Goal: Task Accomplishment & Management: Use online tool/utility

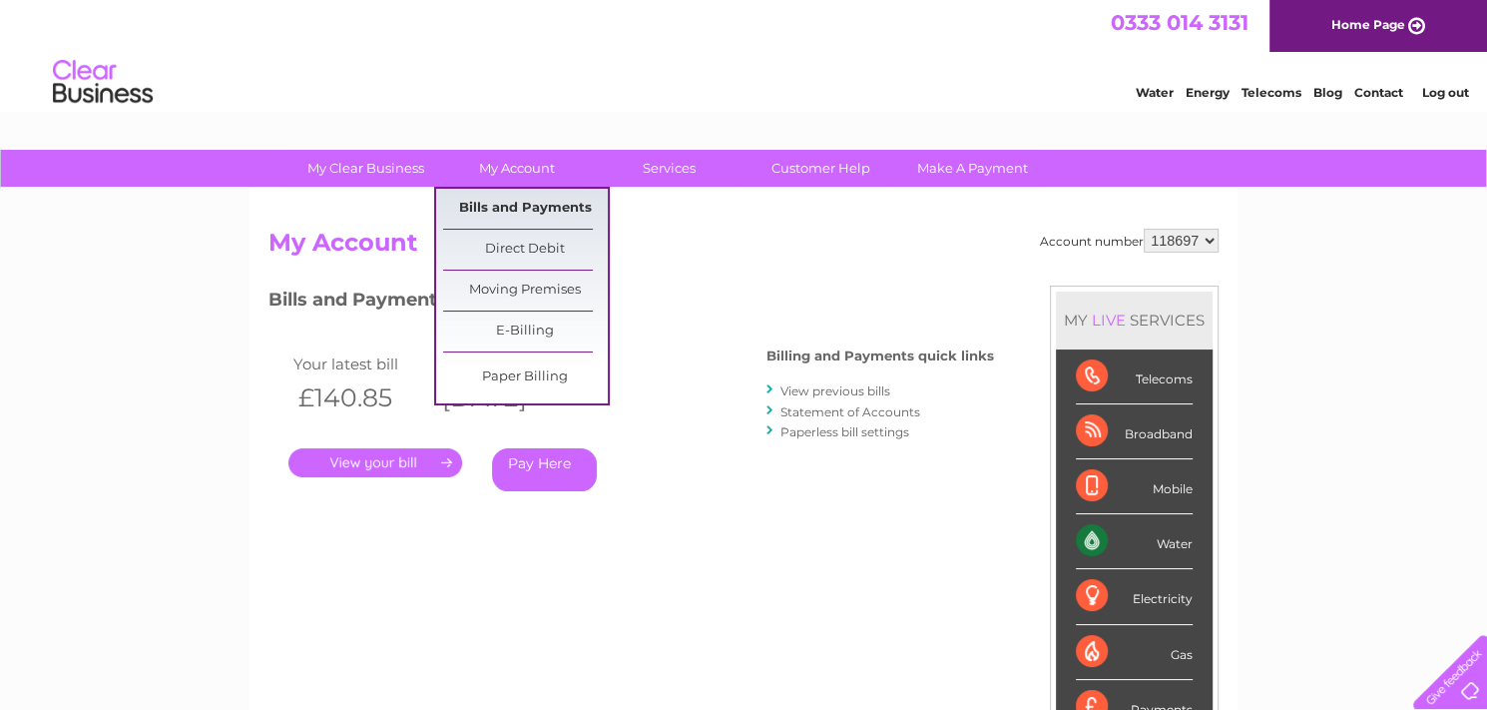
click at [546, 205] on link "Bills and Payments" at bounding box center [525, 209] width 165 height 40
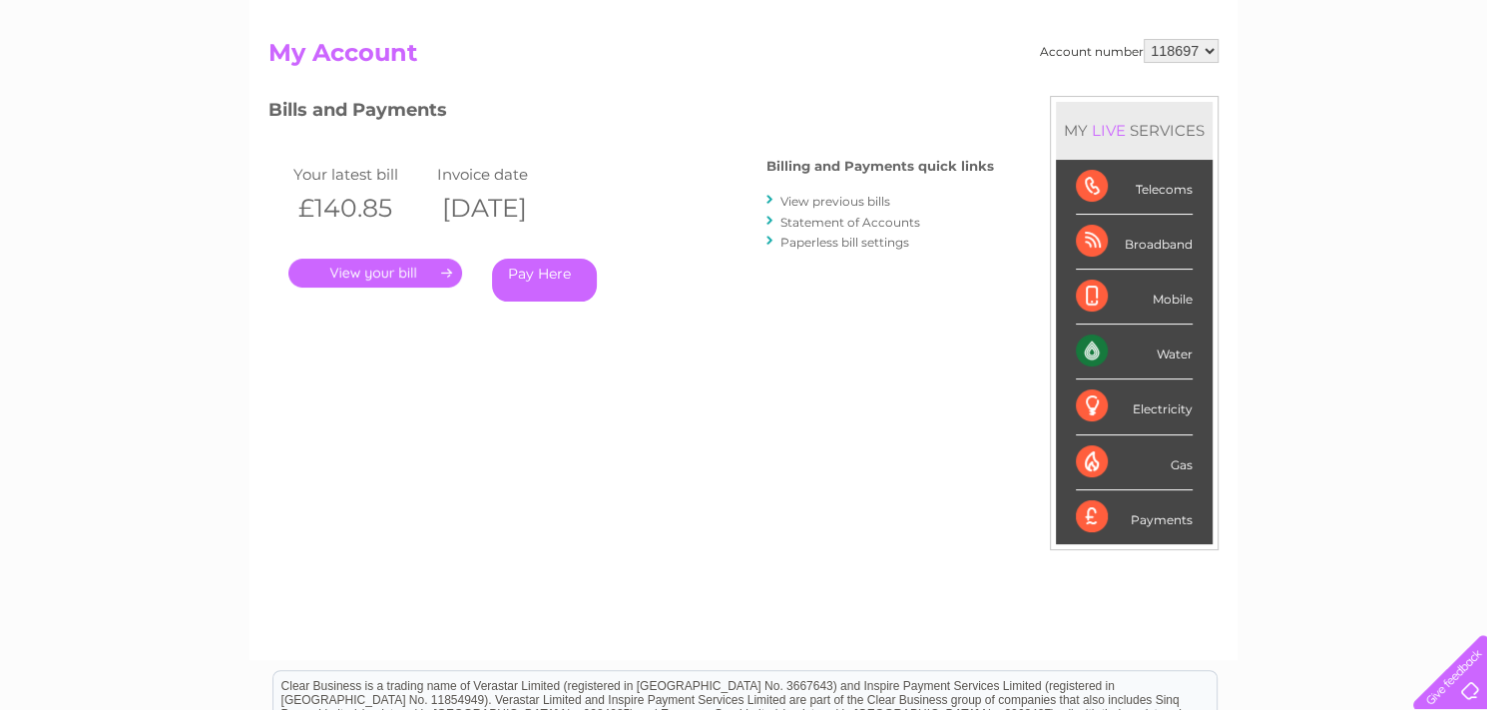
scroll to position [200, 0]
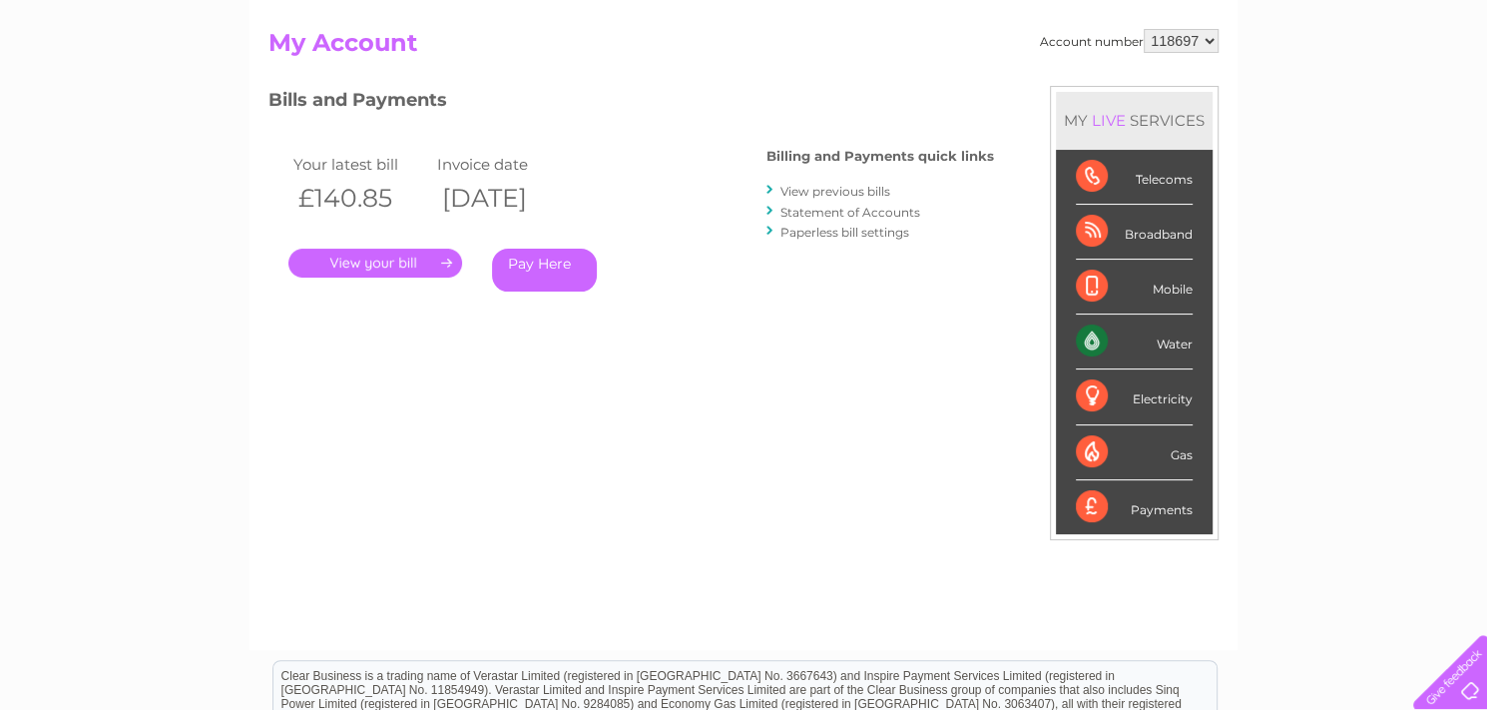
click at [847, 187] on link "View previous bills" at bounding box center [835, 191] width 110 height 15
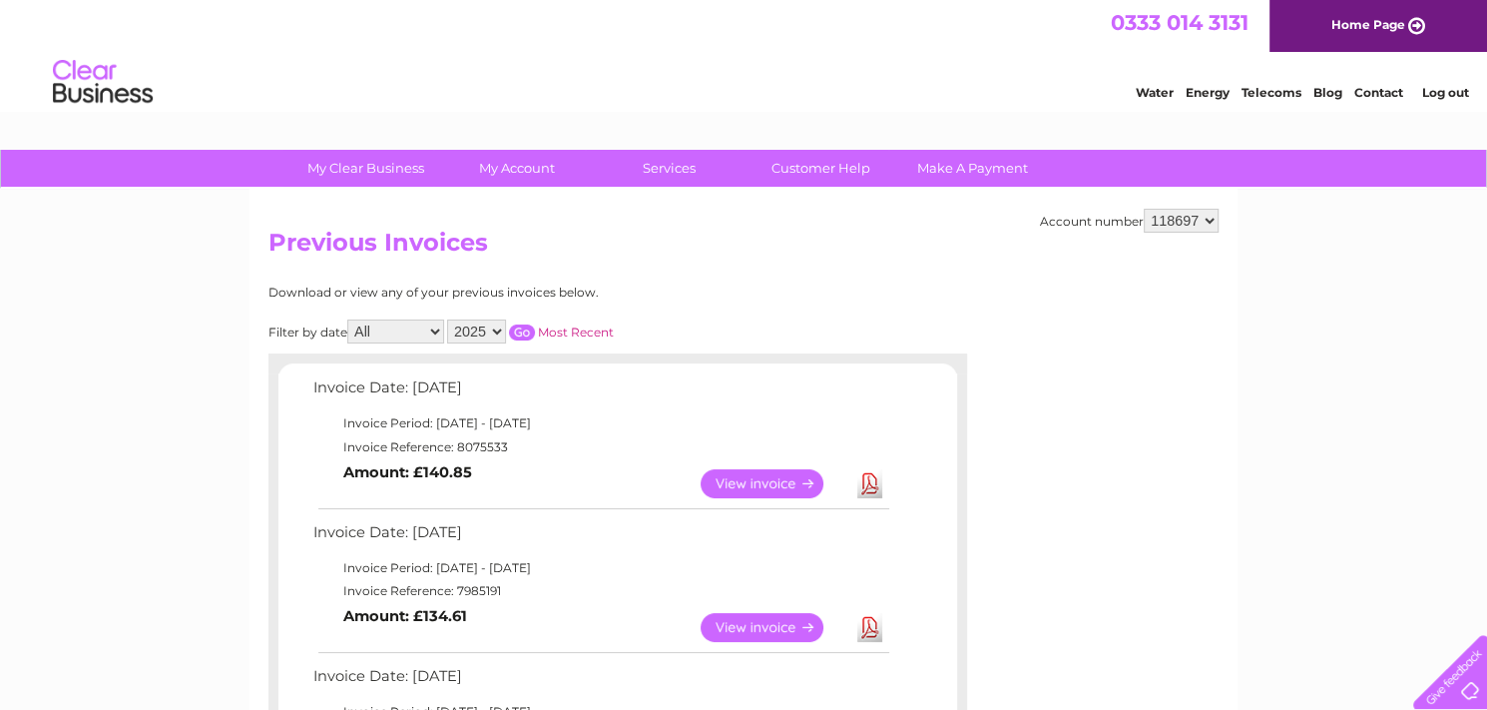
click at [1208, 221] on select "118697 444686" at bounding box center [1181, 221] width 75 height 24
select select "444686"
click at [1145, 209] on select "118697 444686" at bounding box center [1181, 221] width 75 height 24
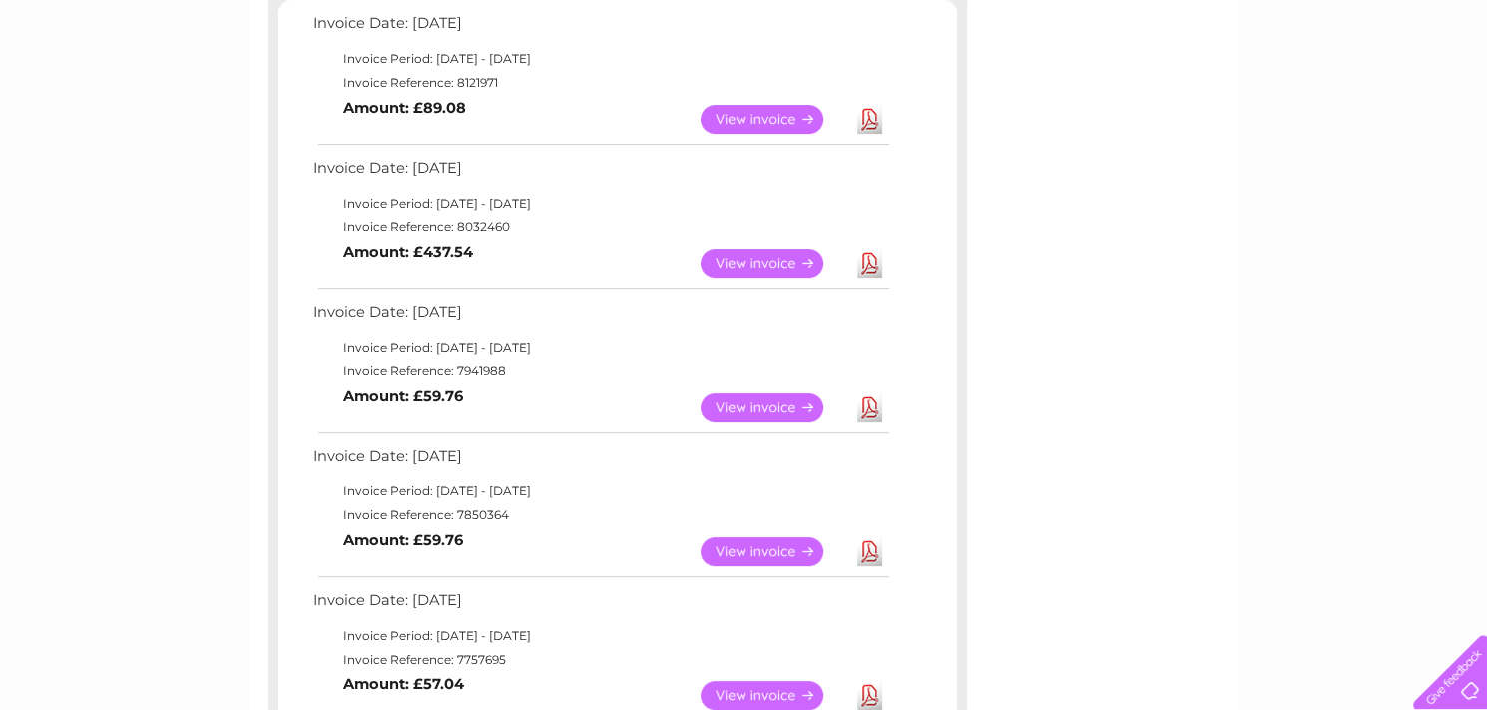
scroll to position [399, 0]
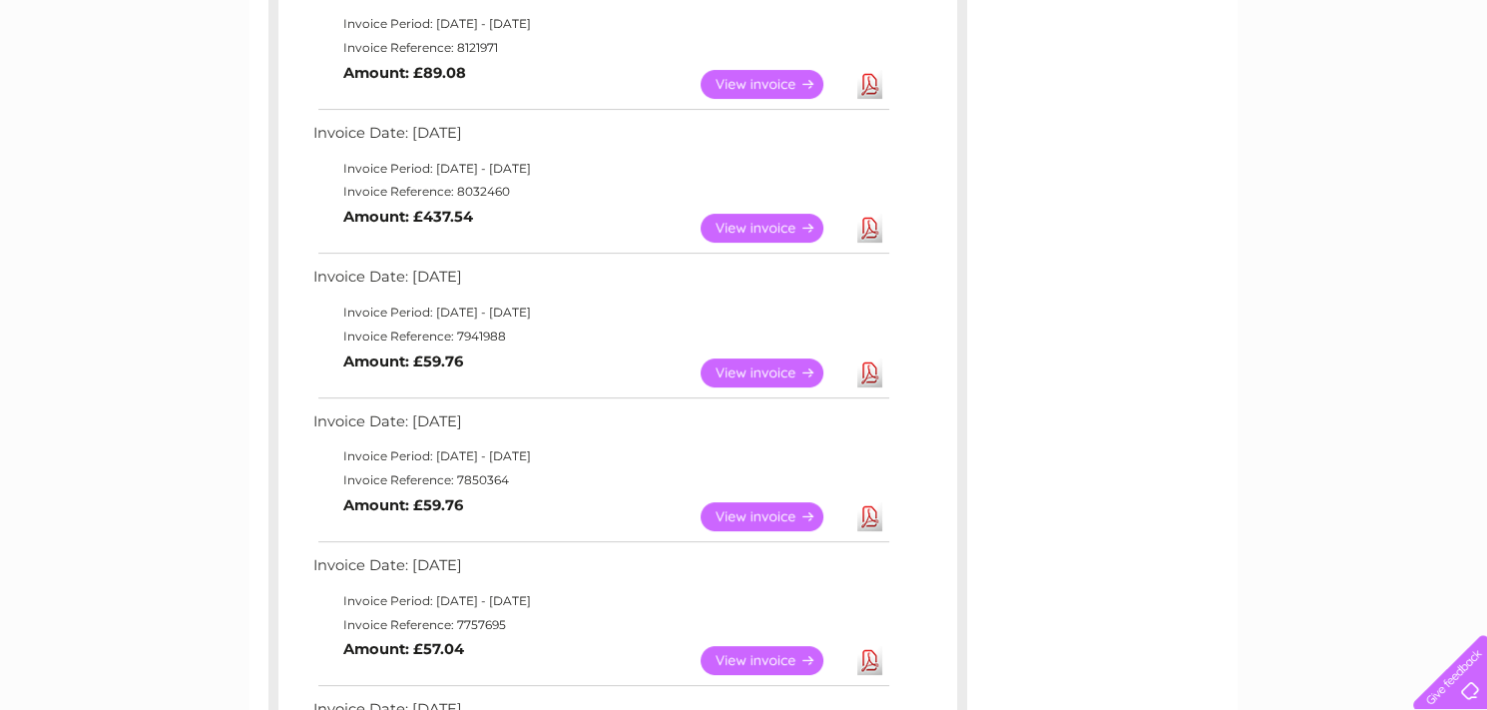
click at [768, 227] on link "View" at bounding box center [774, 228] width 147 height 29
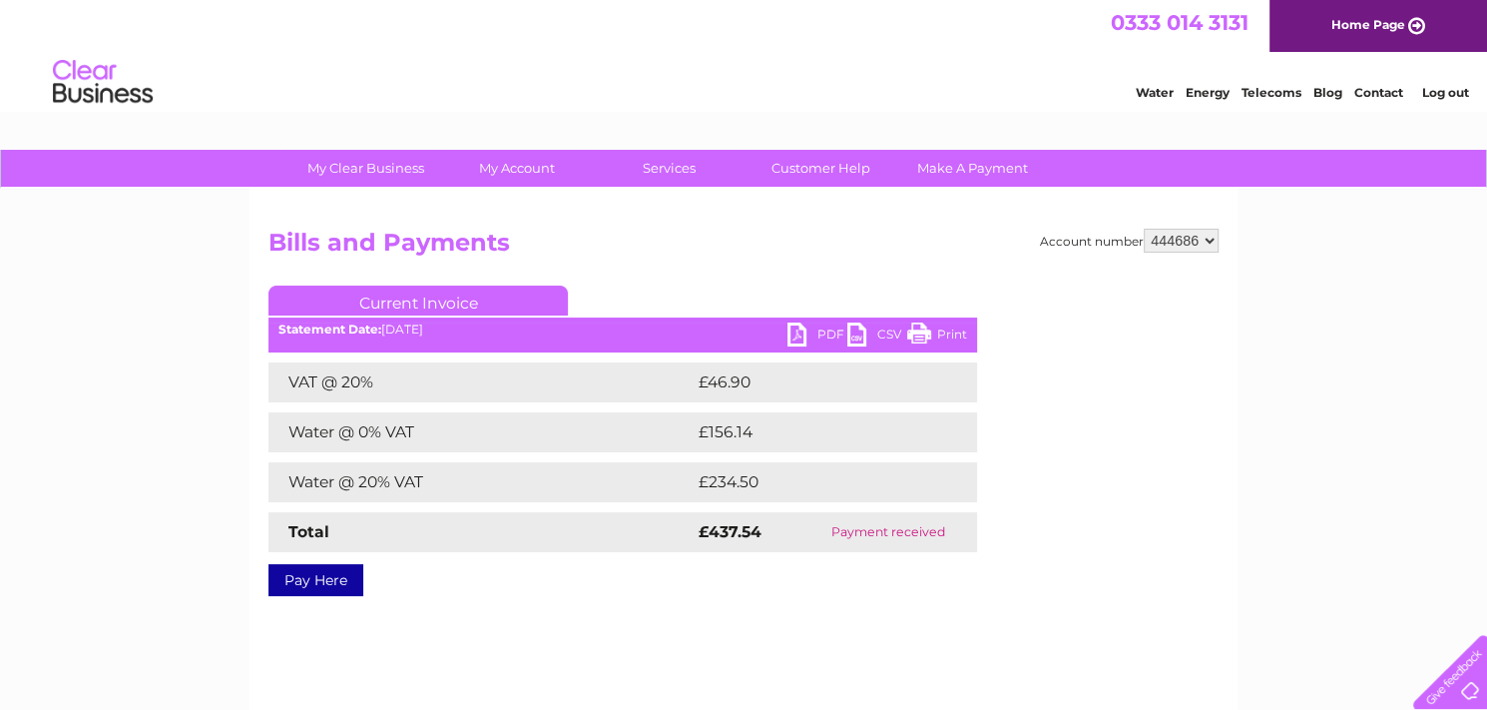
click at [829, 332] on link "PDF" at bounding box center [817, 336] width 60 height 29
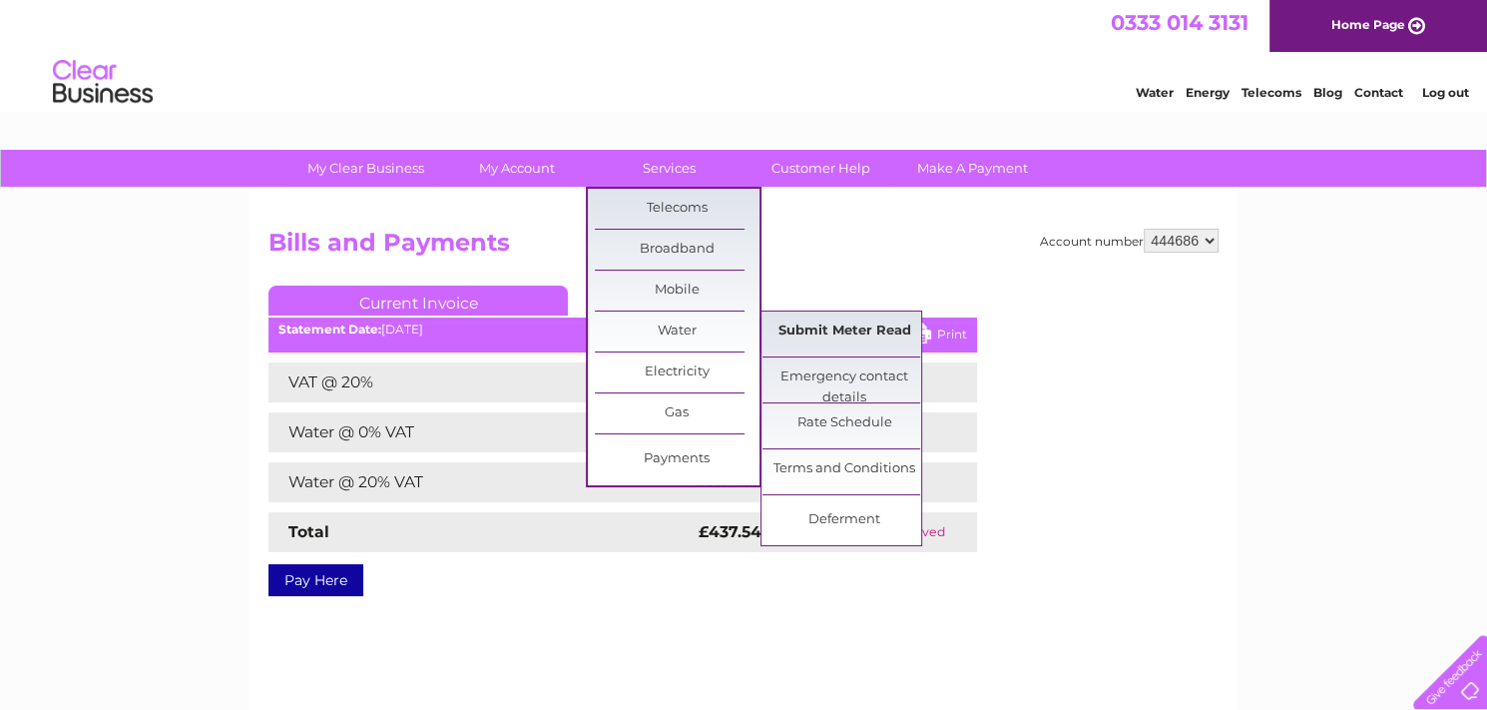
click at [812, 326] on link "Submit Meter Read" at bounding box center [845, 331] width 165 height 40
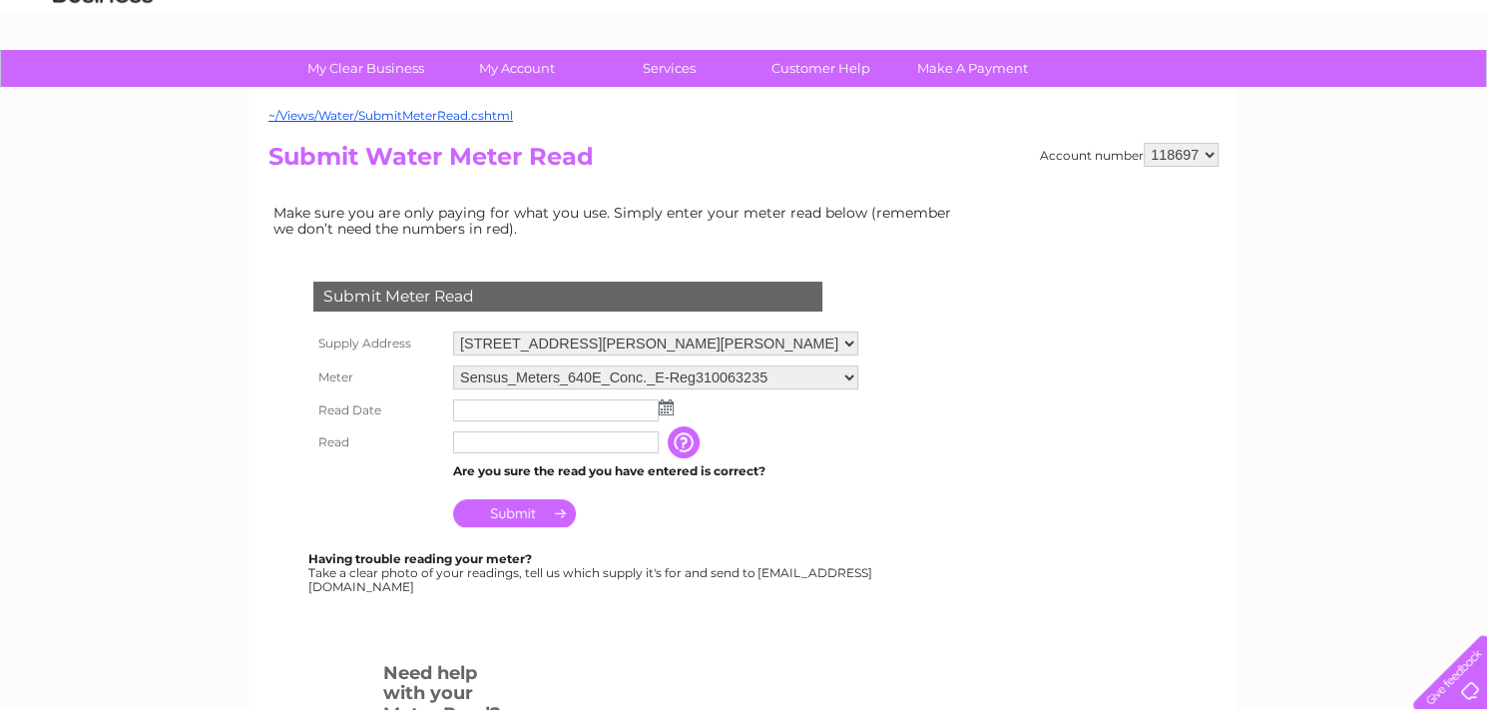
click at [1201, 158] on select "118697 444686" at bounding box center [1181, 155] width 75 height 24
select select "444686"
click at [1145, 143] on select "118697 444686" at bounding box center [1181, 155] width 75 height 24
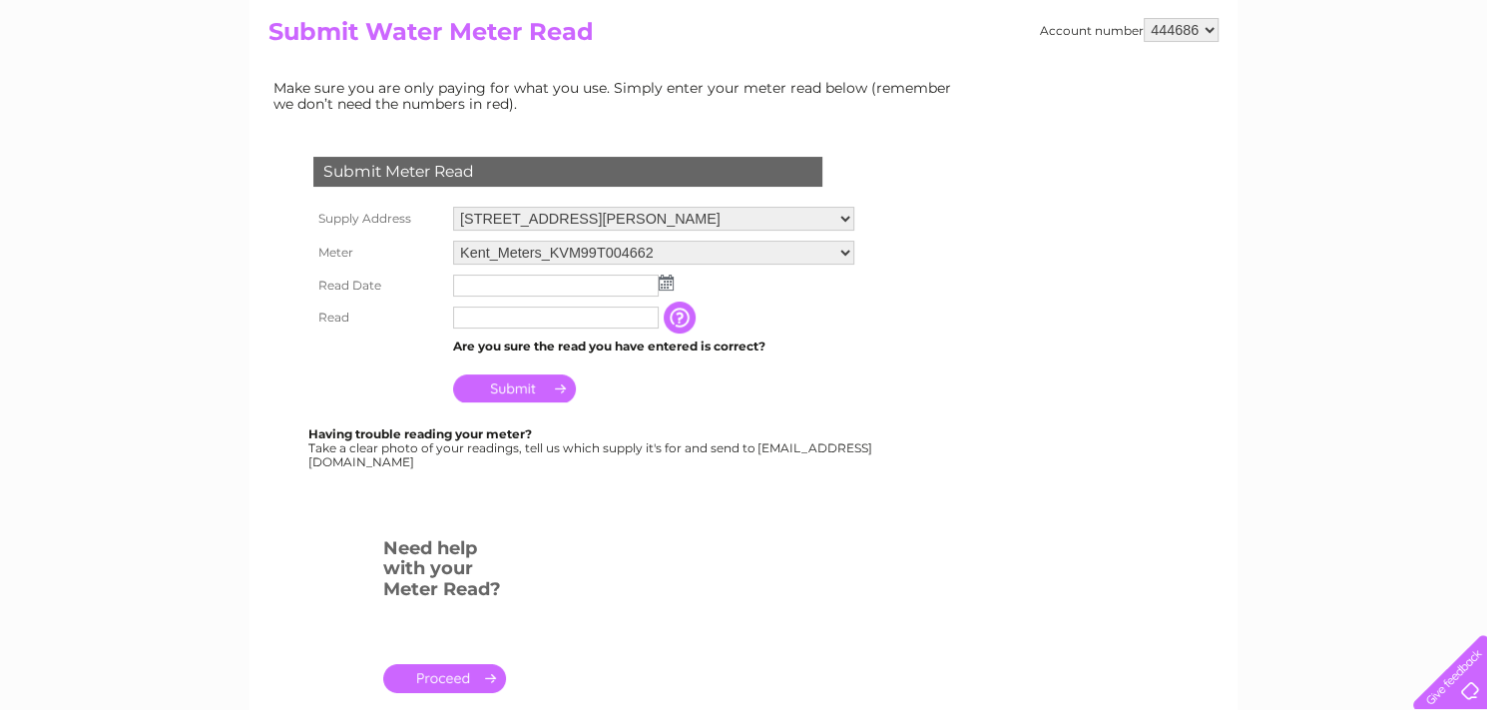
scroll to position [200, 0]
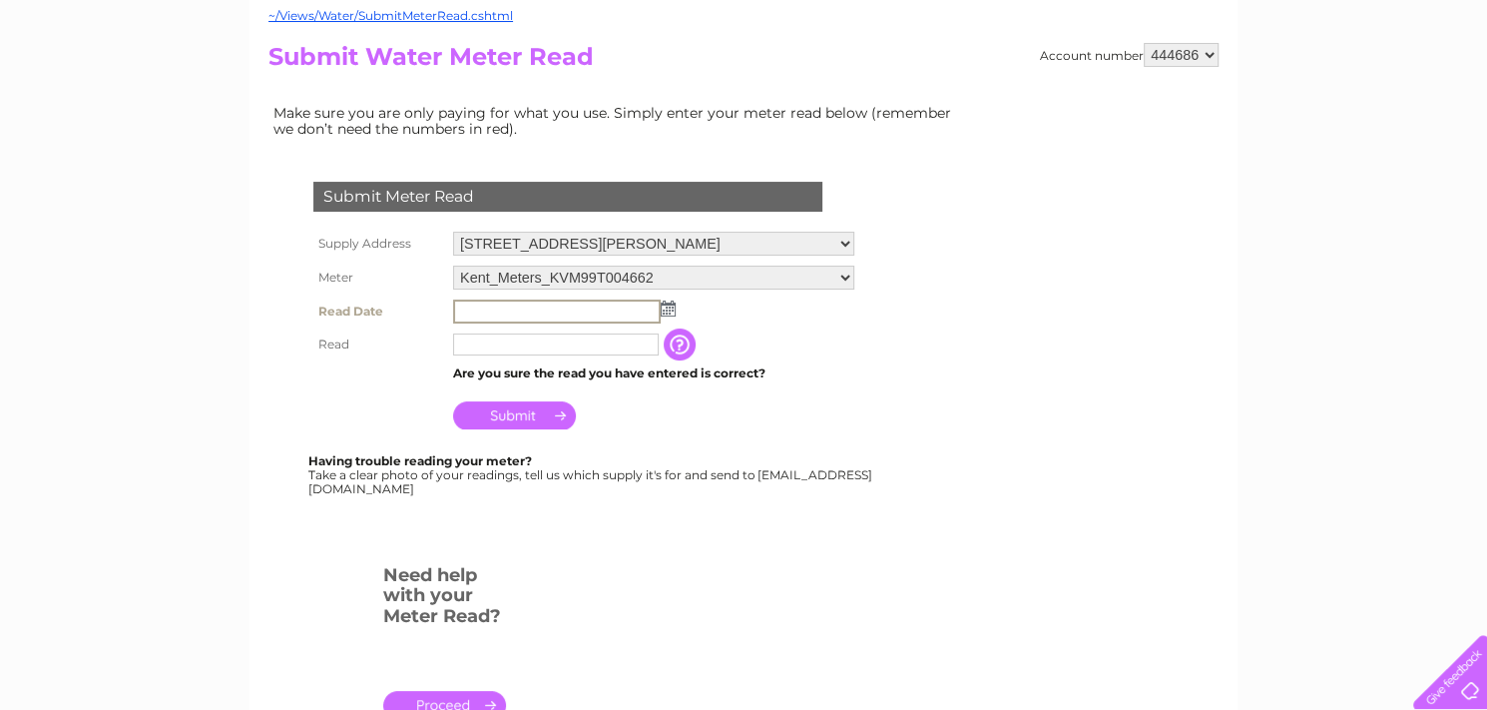
click at [486, 314] on input "text" at bounding box center [557, 311] width 208 height 24
click at [564, 272] on select "Kent_Meters_KVM99T004662" at bounding box center [653, 278] width 401 height 26
click at [453, 265] on select "Kent_Meters_KVM99T004662" at bounding box center [653, 278] width 401 height 26
click at [773, 506] on div "Submit Meter Read Supply Address [STREET_ADDRESS][PERSON_NAME] Meter Kent_Meter…" at bounding box center [571, 347] width 607 height 411
